Goal: Register for event/course

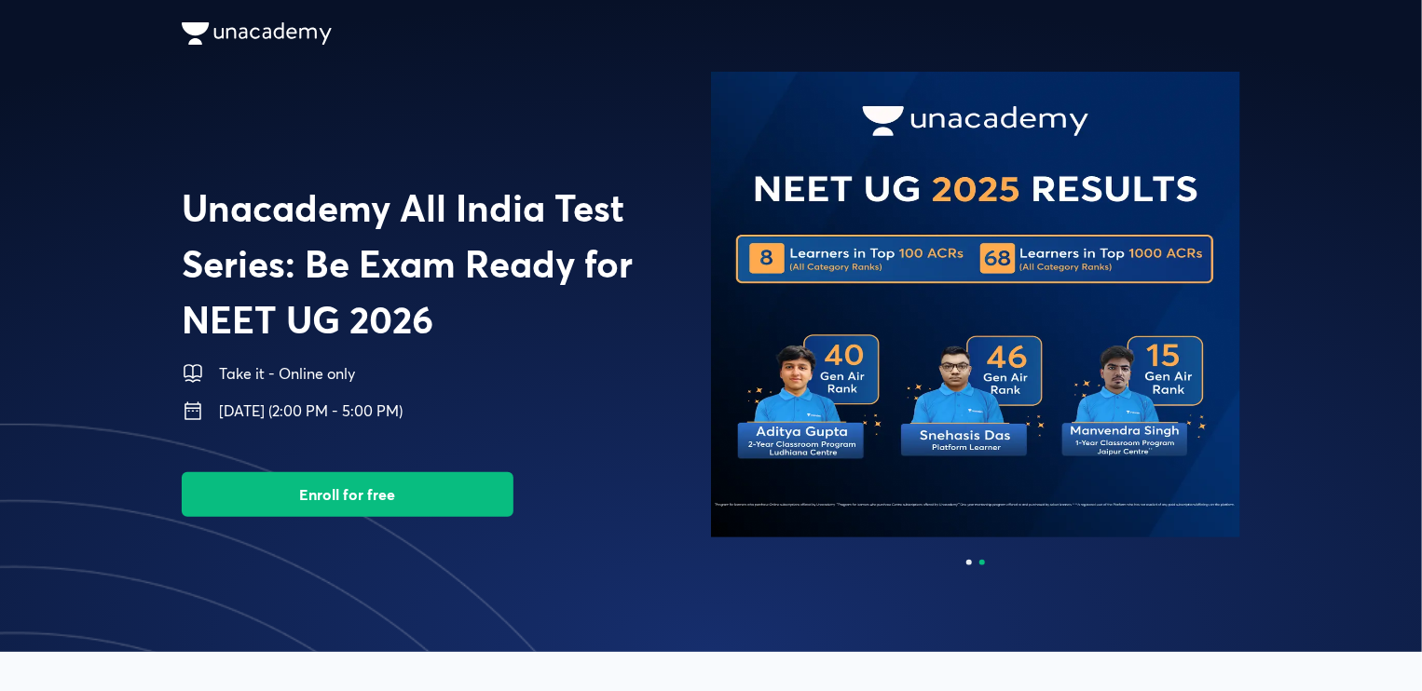
click at [342, 485] on button "Enroll for free" at bounding box center [348, 494] width 332 height 45
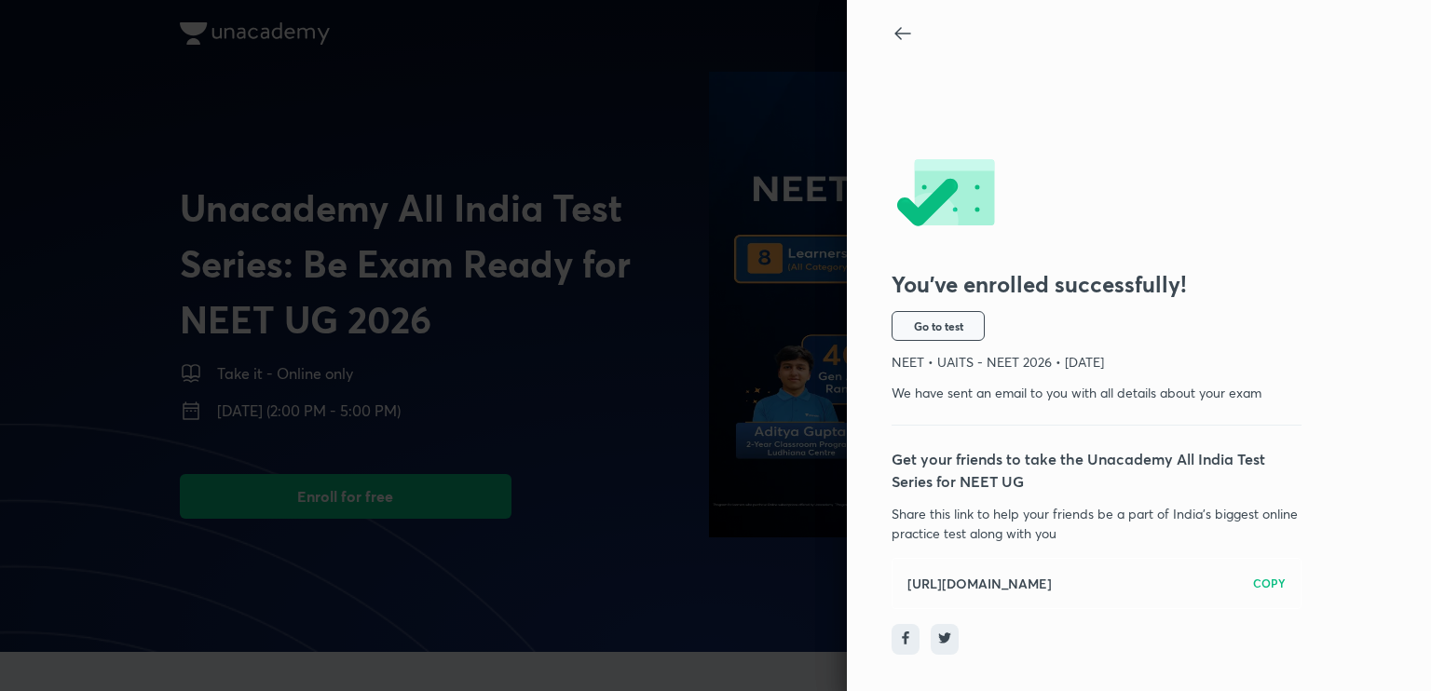
click at [936, 323] on span "Go to test" at bounding box center [938, 326] width 49 height 15
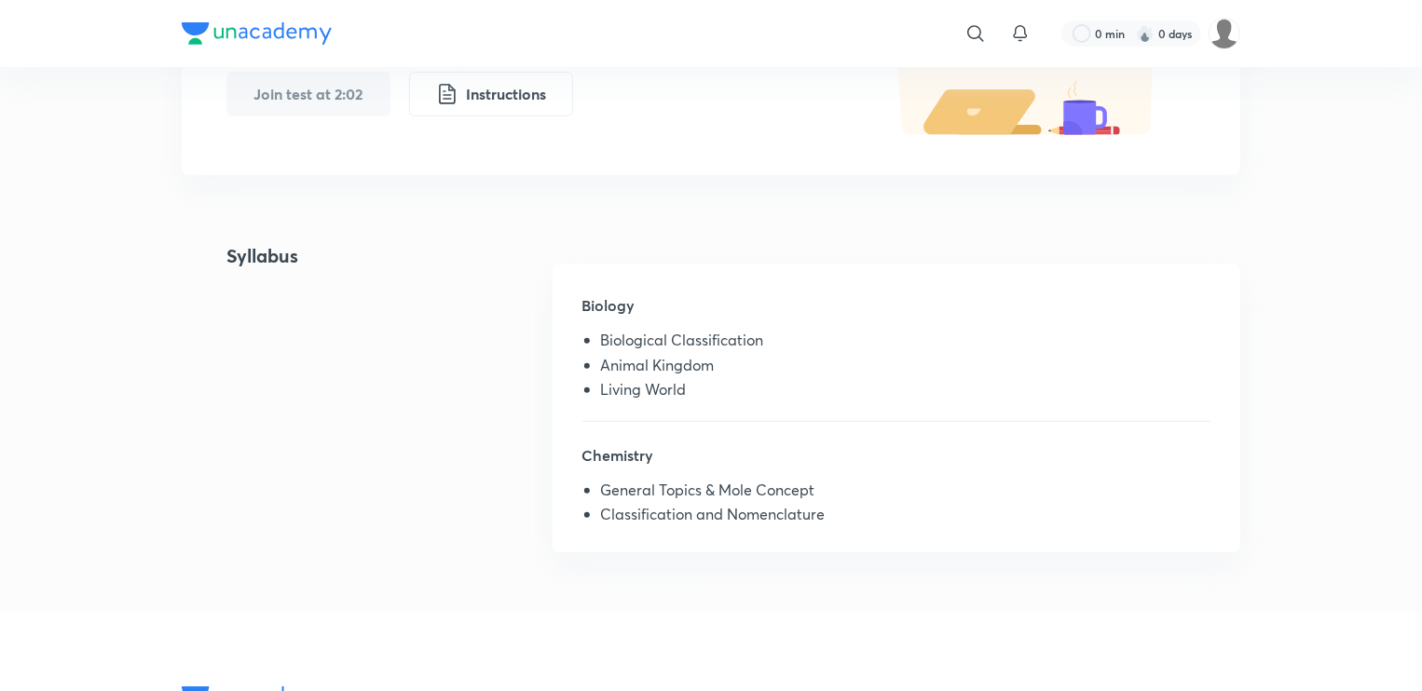
scroll to position [337, 0]
